Goal: Information Seeking & Learning: Learn about a topic

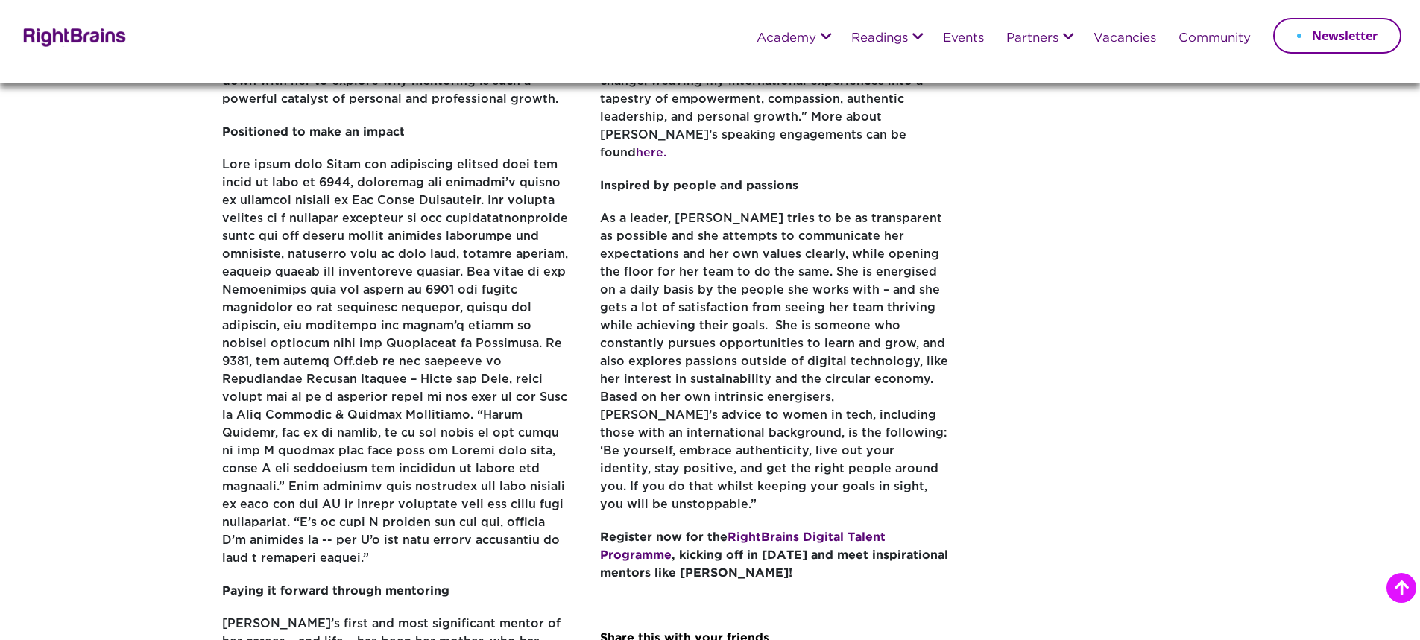
scroll to position [596, 0]
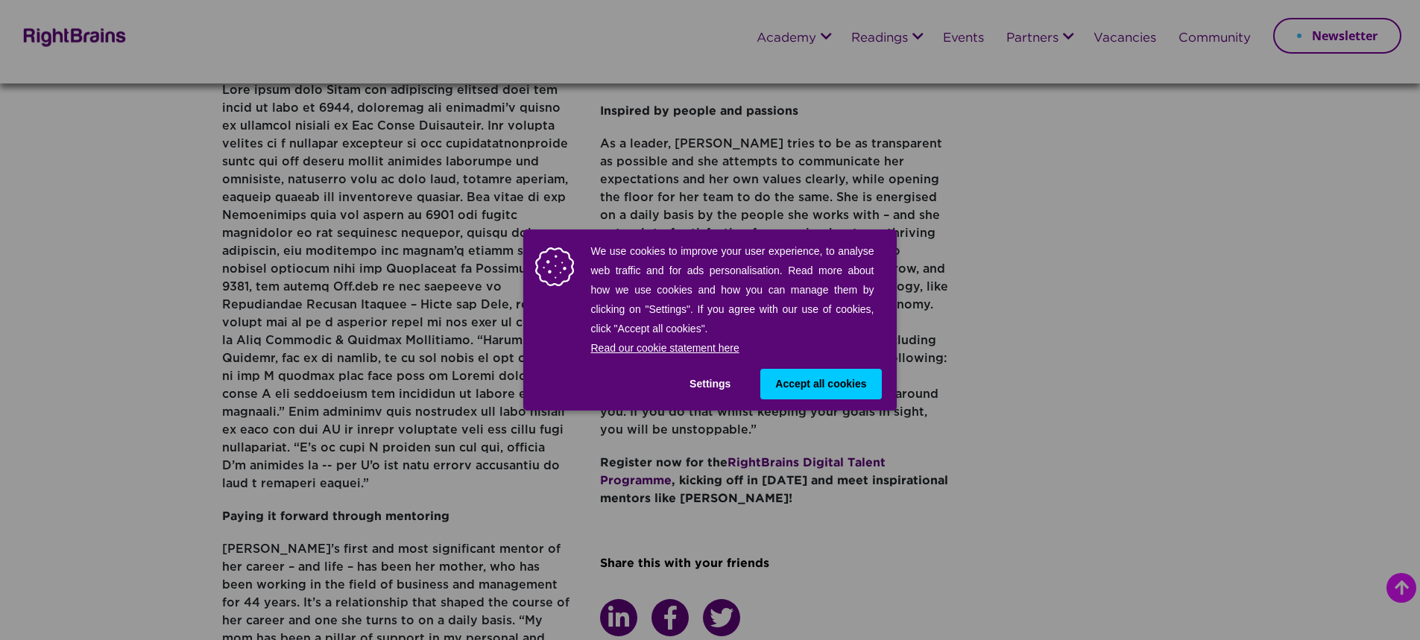
click at [796, 380] on span "Accept all cookies" at bounding box center [820, 385] width 91 height 16
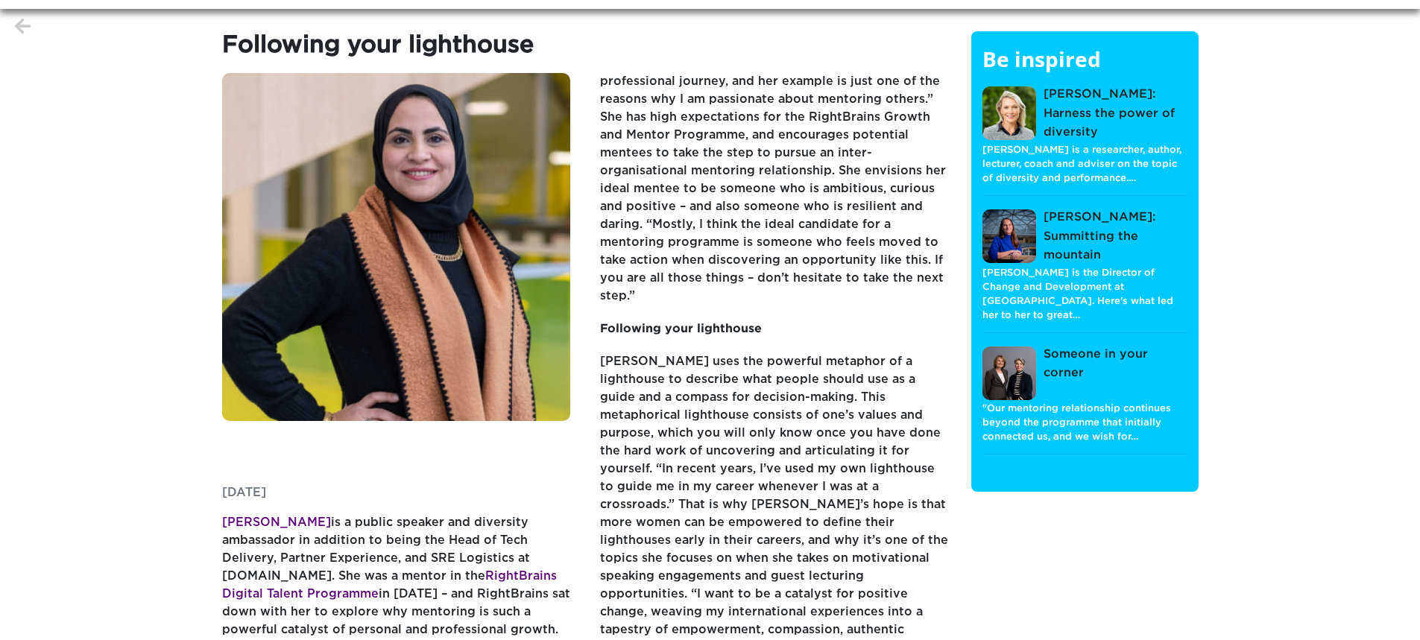
scroll to position [0, 0]
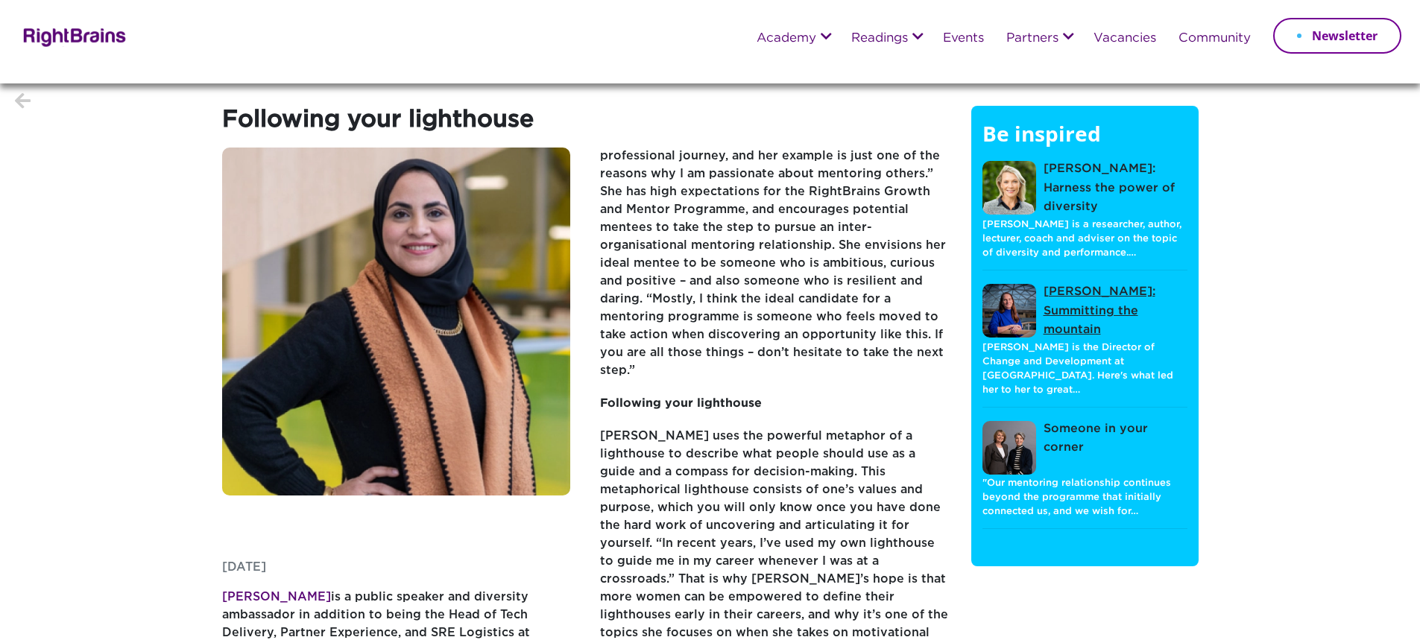
click at [1079, 298] on link "[PERSON_NAME]: Summitting the mountain" at bounding box center [1085, 311] width 205 height 57
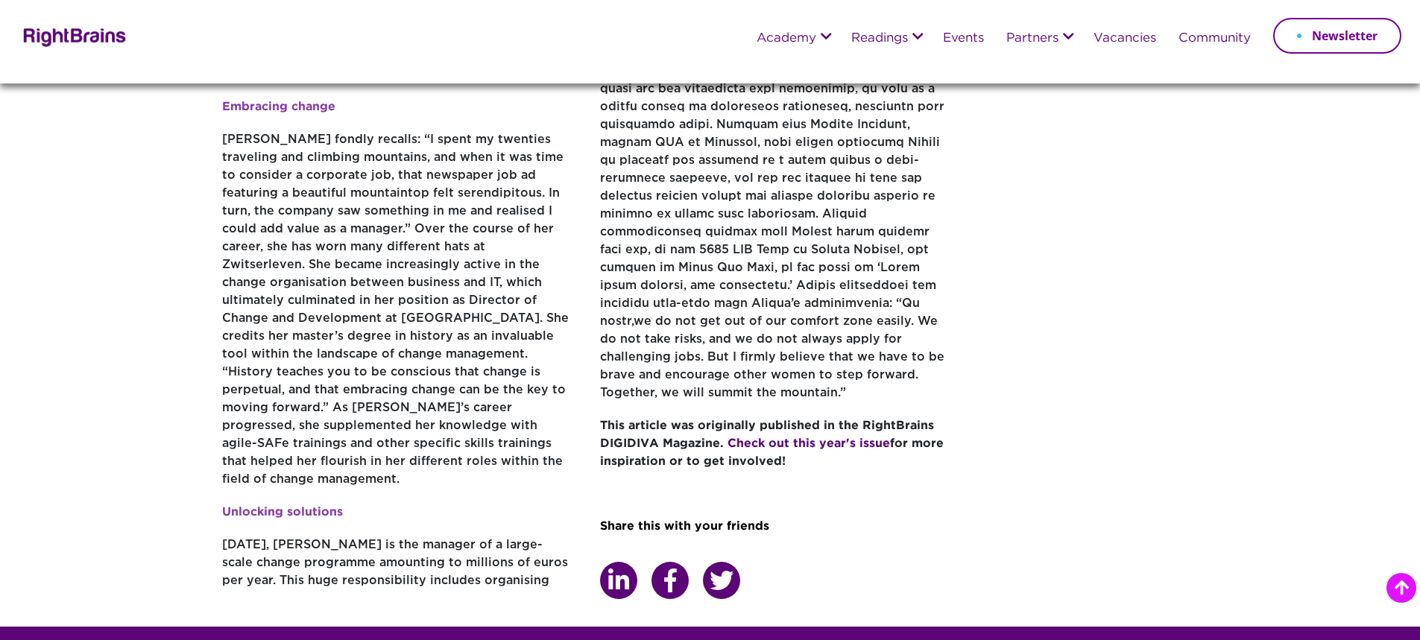
scroll to position [820, 0]
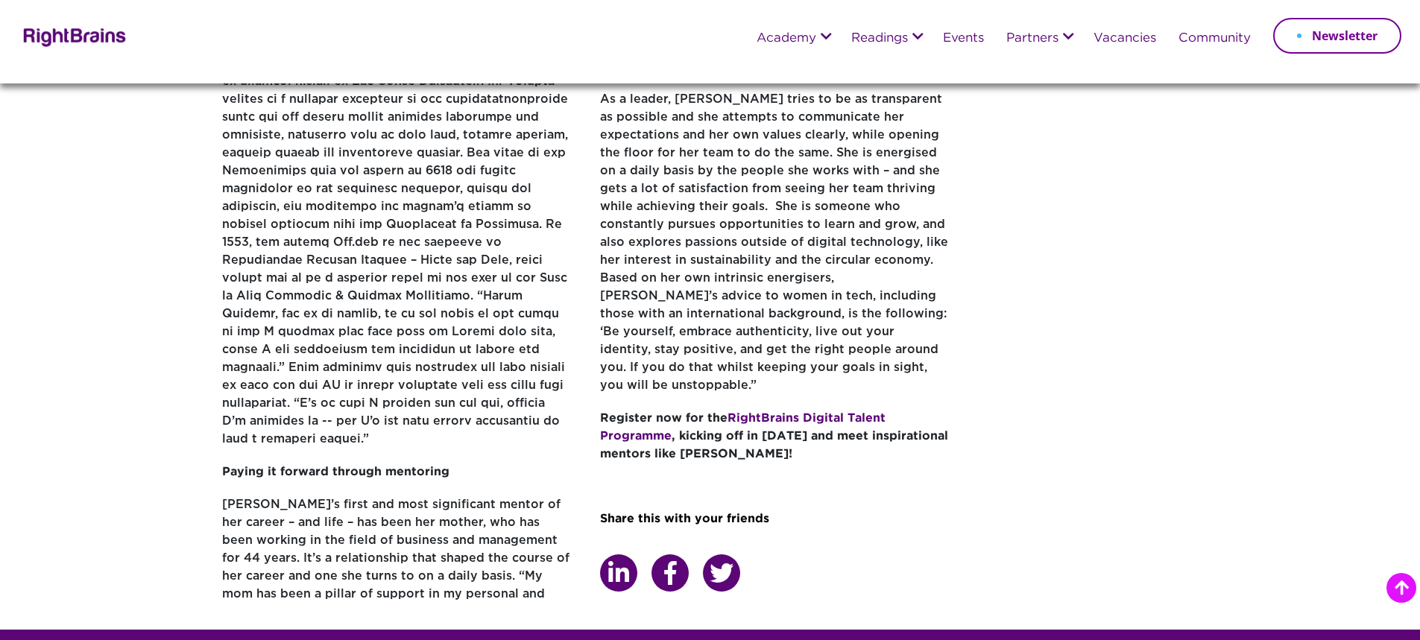
scroll to position [671, 0]
